Goal: Transaction & Acquisition: Purchase product/service

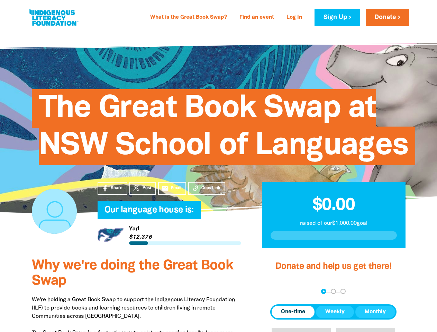
click at [218, 165] on span "The Great Book Swap at NSW School of Languages" at bounding box center [223, 129] width 369 height 71
click at [206, 188] on span "Copy Link" at bounding box center [210, 188] width 19 height 6
click at [279, 292] on div "arrow_back Back Step 1 Step 2 Step 3" at bounding box center [333, 292] width 126 height 8
click at [323, 291] on div "Navigate to step 1 of 3 to enter your donation amount" at bounding box center [324, 291] width 2 height 2
click at [293, 312] on span "One-time" at bounding box center [293, 312] width 24 height 8
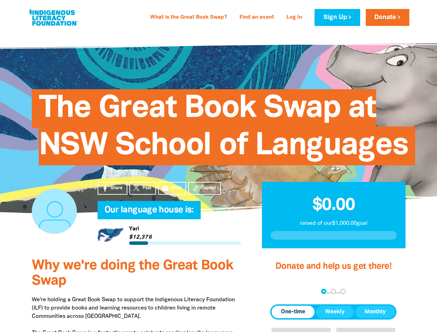
click at [335, 312] on span "Weekly" at bounding box center [334, 312] width 19 height 8
